Goal: Task Accomplishment & Management: Manage account settings

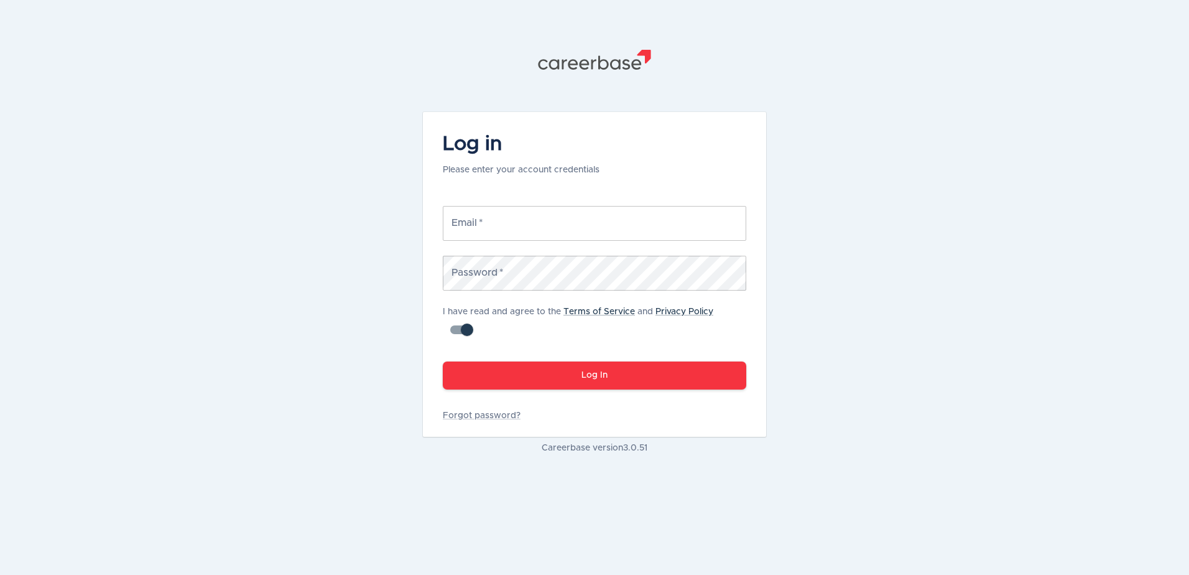
click at [556, 233] on input "Email   *" at bounding box center [594, 223] width 303 height 35
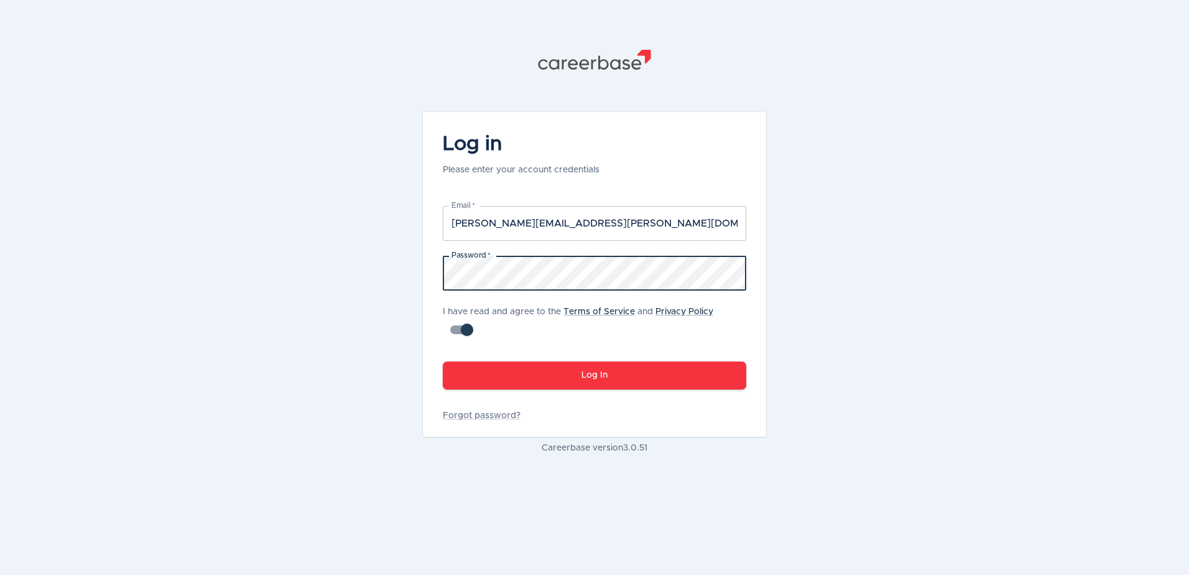
click at [443, 361] on button "Log In" at bounding box center [594, 375] width 303 height 28
click at [334, 251] on div ".st1{fill:#505150} Log in Please enter your account credentials Email   * [PERS…" at bounding box center [594, 287] width 1189 height 575
click at [586, 229] on input "[PERSON_NAME][EMAIL_ADDRESS][PERSON_NAME][DOMAIN_NAME]" at bounding box center [594, 223] width 303 height 35
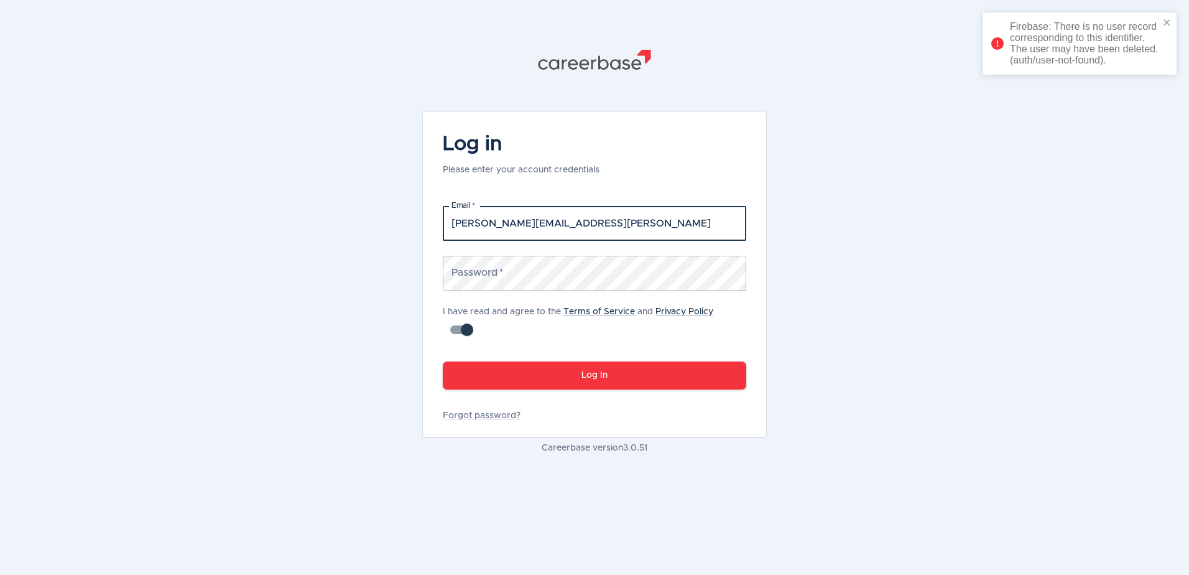
type input "[PERSON_NAME][EMAIL_ADDRESS][PERSON_NAME][DOMAIN_NAME]"
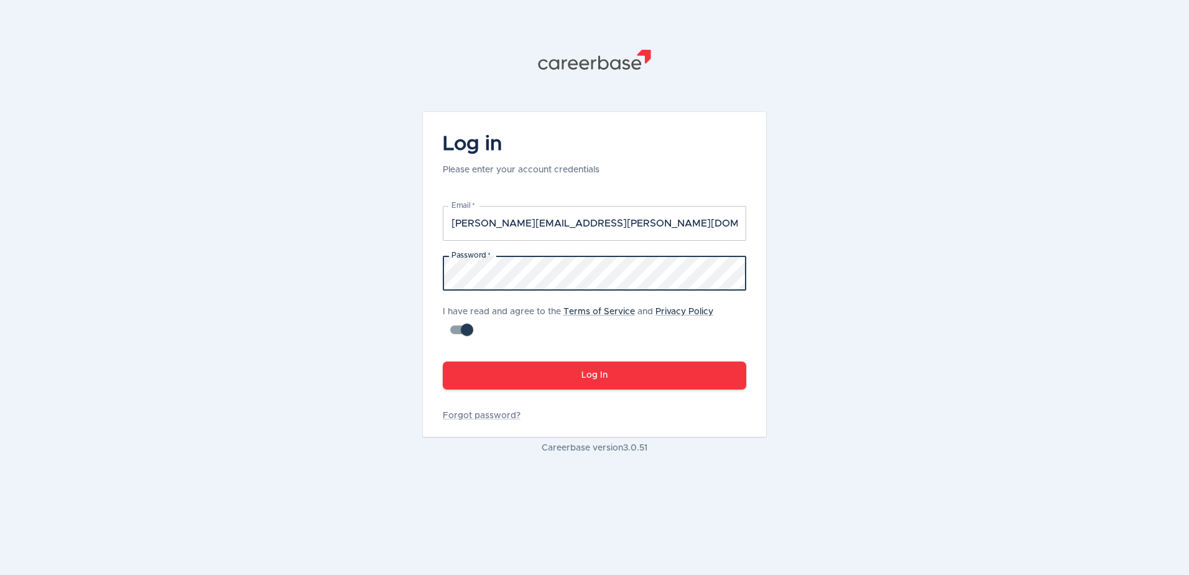
click at [443, 361] on button "Log In" at bounding box center [594, 375] width 303 height 28
click at [491, 412] on link "Forgot password?" at bounding box center [594, 415] width 303 height 12
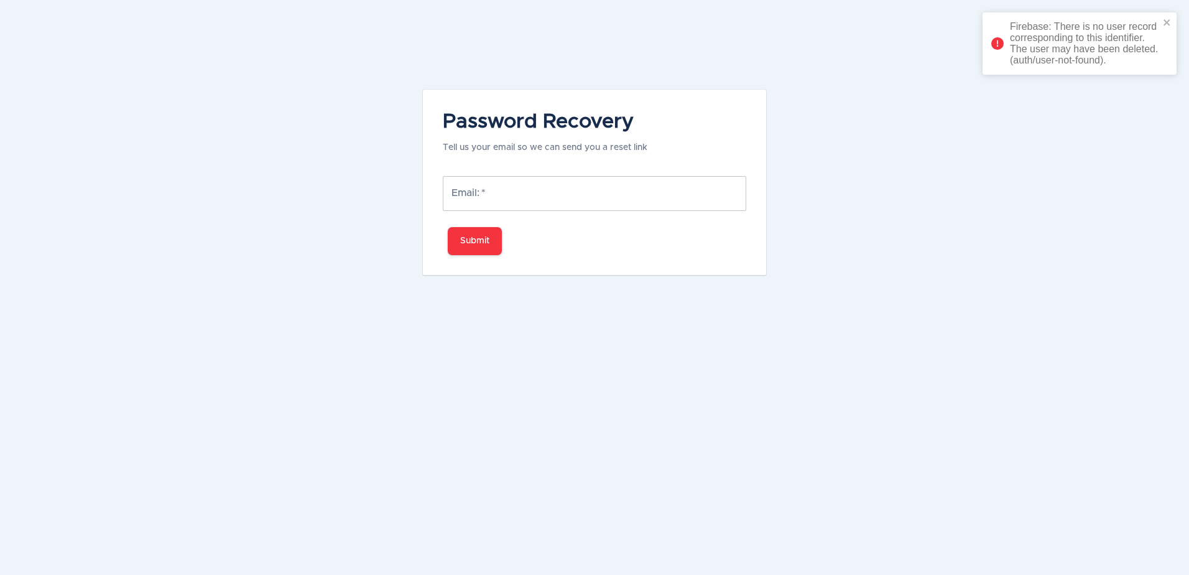
click at [578, 200] on input "Email:   *" at bounding box center [594, 193] width 303 height 35
type input "[PERSON_NAME][EMAIL_ADDRESS][PERSON_NAME][DOMAIN_NAME]"
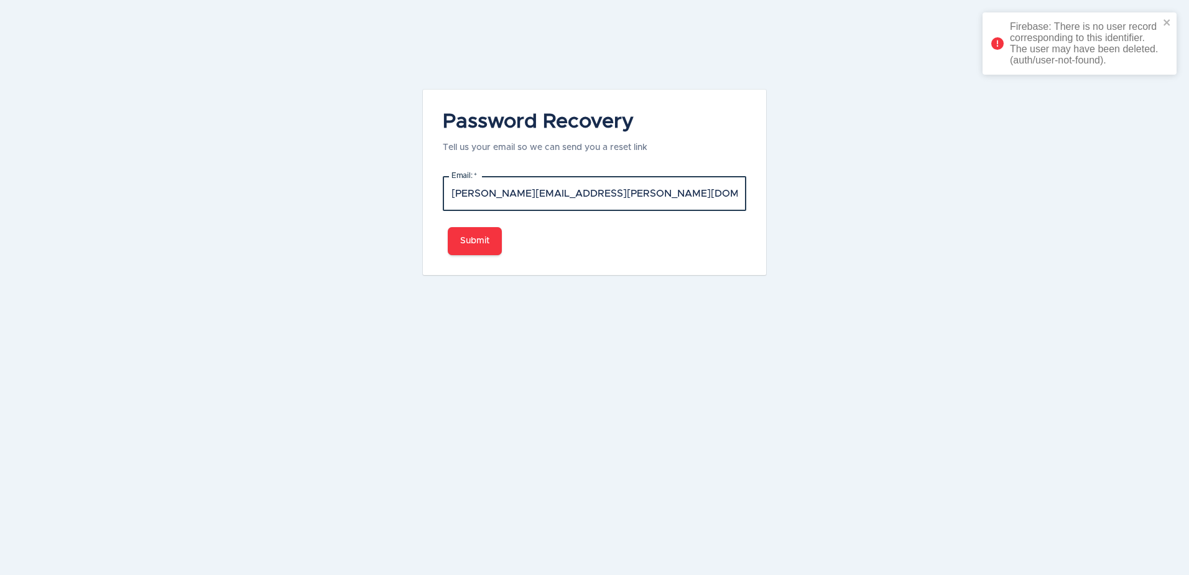
click at [495, 239] on button "Submit" at bounding box center [475, 241] width 54 height 28
